Goal: Transaction & Acquisition: Obtain resource

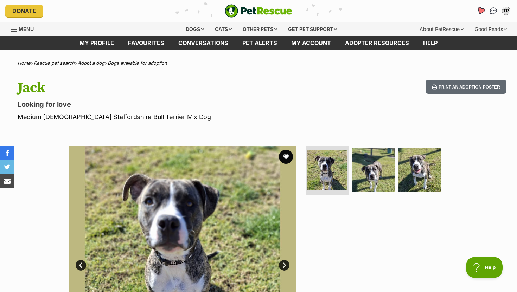
click at [481, 9] on icon "Favourites" at bounding box center [481, 11] width 8 height 8
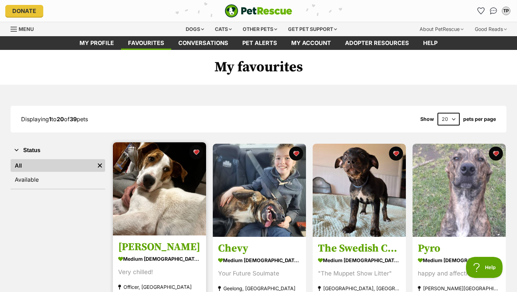
click at [185, 203] on img at bounding box center [159, 188] width 93 height 93
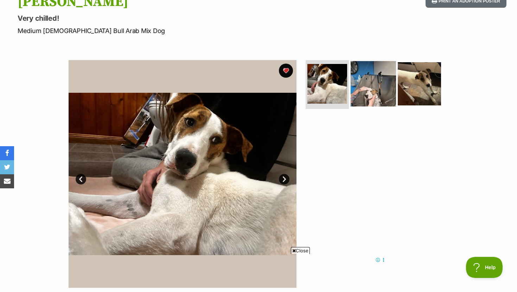
click at [365, 92] on img at bounding box center [373, 83] width 45 height 45
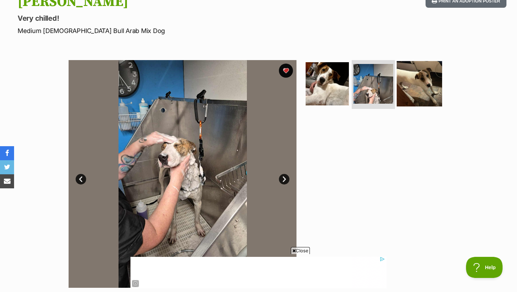
click at [415, 86] on img at bounding box center [419, 83] width 45 height 45
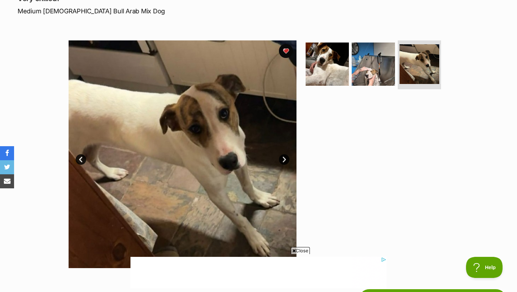
scroll to position [104, 0]
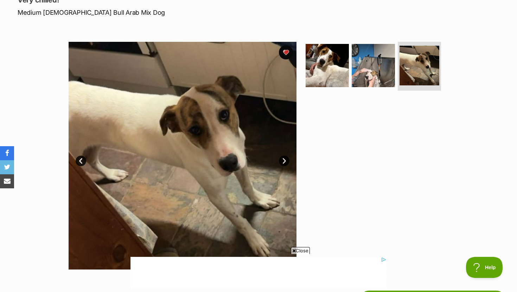
click at [285, 158] on link "Next" at bounding box center [284, 161] width 11 height 11
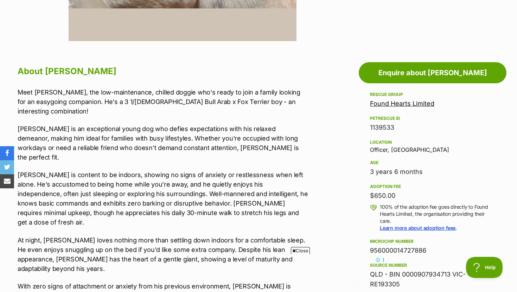
scroll to position [334, 0]
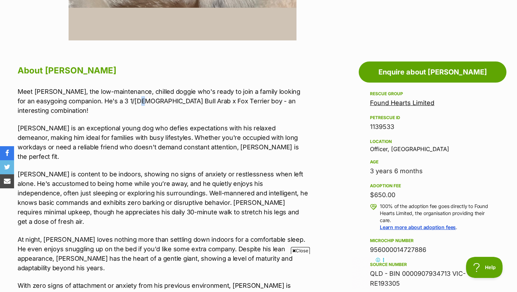
drag, startPoint x: 147, startPoint y: 102, endPoint x: 170, endPoint y: 102, distance: 22.5
click at [151, 102] on p "Meet [PERSON_NAME], the low-maintenance, chilled doggie who's ready to join a f…" at bounding box center [163, 101] width 291 height 28
click at [182, 102] on p "Meet [PERSON_NAME], the low-maintenance, chilled doggie who's ready to join a f…" at bounding box center [163, 101] width 291 height 28
drag, startPoint x: 211, startPoint y: 102, endPoint x: 147, endPoint y: 97, distance: 63.9
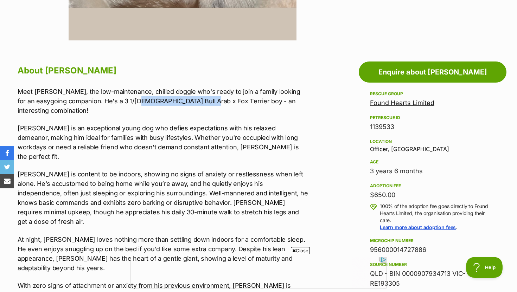
click at [147, 97] on p "Meet [PERSON_NAME], the low-maintenance, chilled doggie who's ready to join a f…" at bounding box center [163, 101] width 291 height 28
copy p "Bull Arab x Fox Terrier"
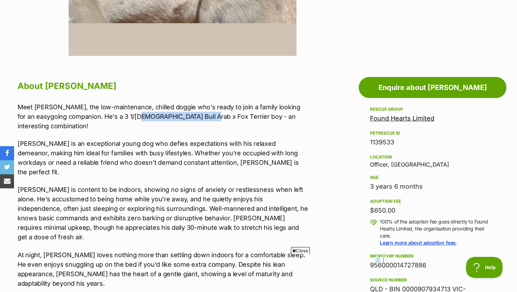
scroll to position [368, 0]
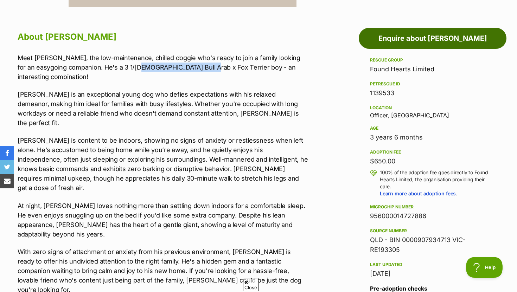
click at [422, 37] on link "Enquire about [PERSON_NAME]" at bounding box center [433, 38] width 148 height 21
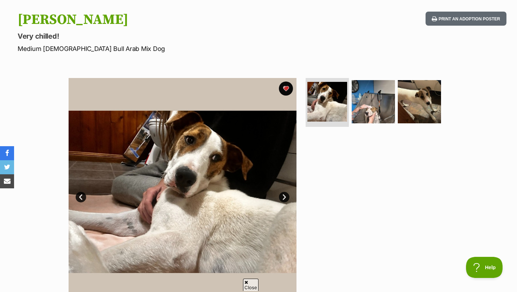
scroll to position [86, 0]
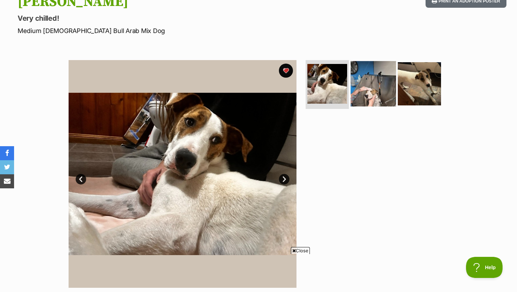
click at [390, 88] on img at bounding box center [373, 83] width 45 height 45
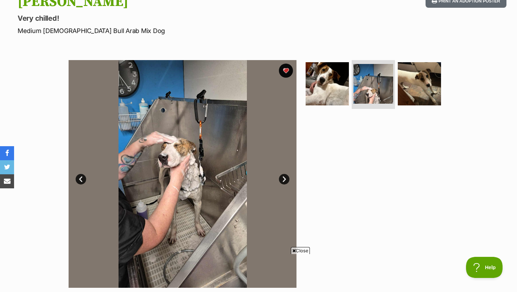
click at [284, 179] on link "Next" at bounding box center [284, 179] width 11 height 11
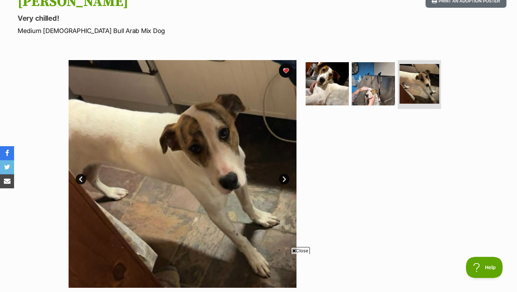
click at [80, 177] on link "Prev" at bounding box center [81, 179] width 11 height 11
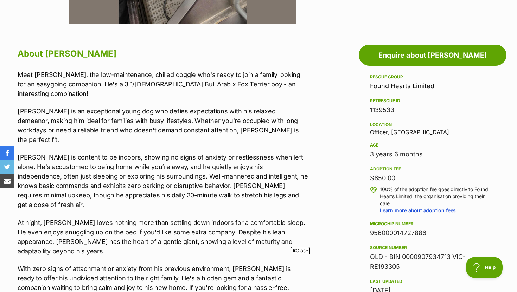
scroll to position [0, 0]
